Goal: Find specific page/section: Find specific page/section

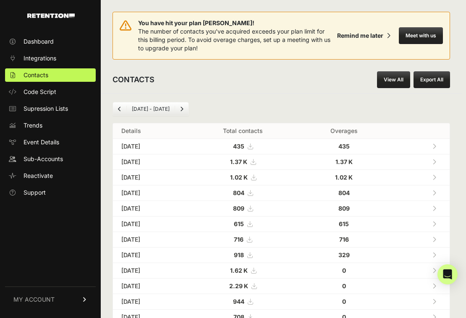
click at [401, 81] on link "View All" at bounding box center [393, 79] width 33 height 17
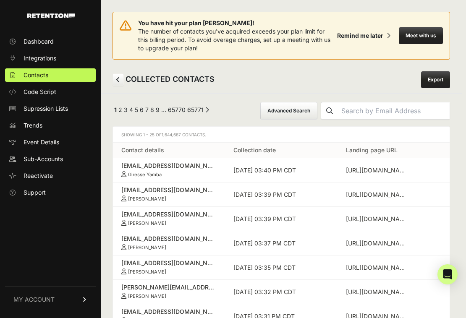
click at [298, 110] on button "Advanced Search" at bounding box center [288, 111] width 57 height 18
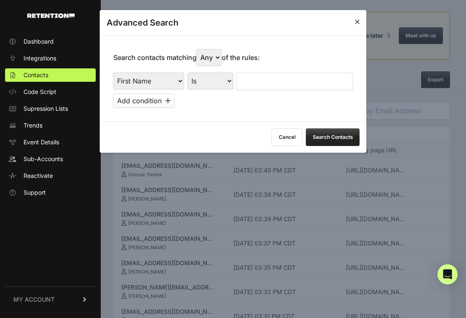
select select "landing_page_domain"
select select "contains"
click at [256, 73] on input "text" at bounding box center [295, 82] width 116 height 18
drag, startPoint x: 213, startPoint y: 70, endPoint x: 281, endPoint y: 78, distance: 68.5
click at [281, 78] on div "First Name Last Name State City Email Email Domain Landing Domain Landing Page …" at bounding box center [233, 82] width 240 height 18
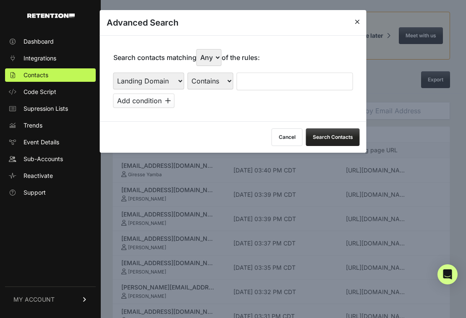
click at [281, 78] on input "text" at bounding box center [295, 82] width 116 height 18
type input "preborn"
click at [332, 133] on button "Search Contacts" at bounding box center [333, 137] width 54 height 18
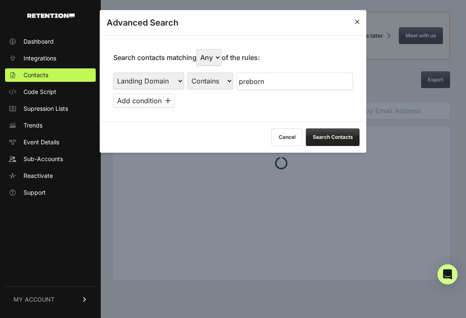
click at [337, 186] on div at bounding box center [233, 159] width 466 height 318
